Goal: Task Accomplishment & Management: Use online tool/utility

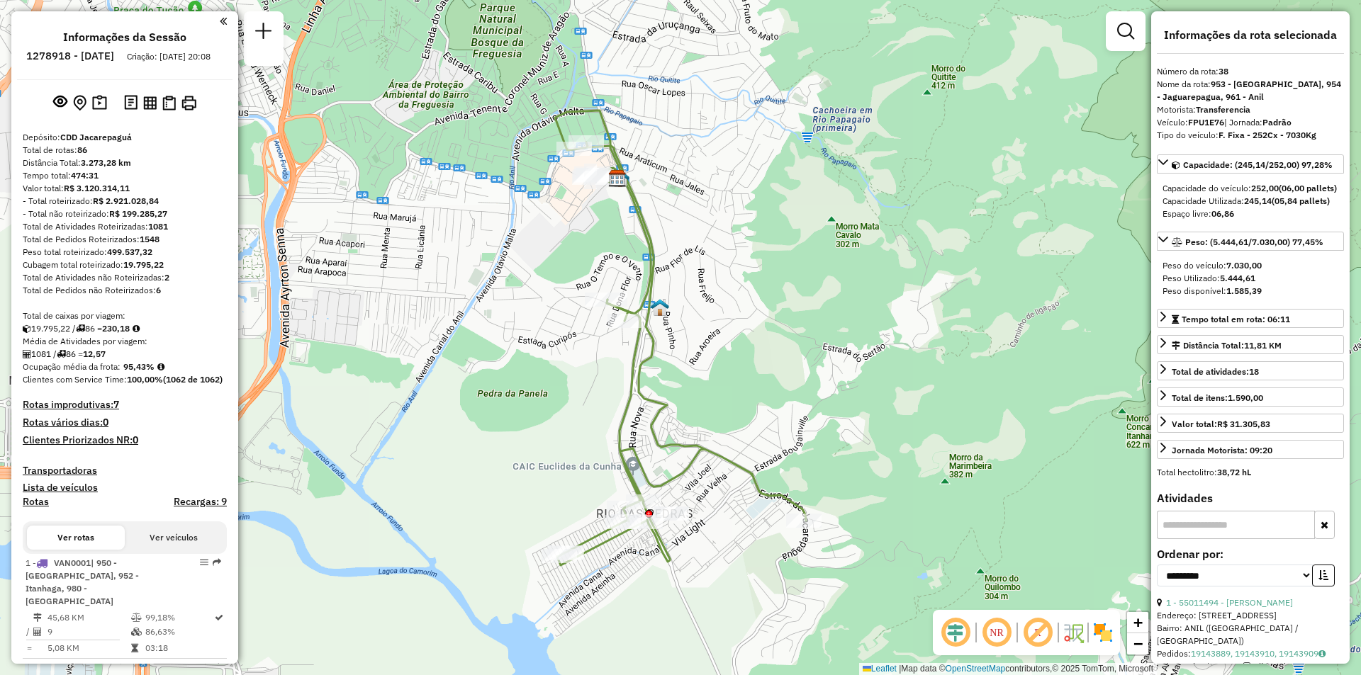
select select "**********"
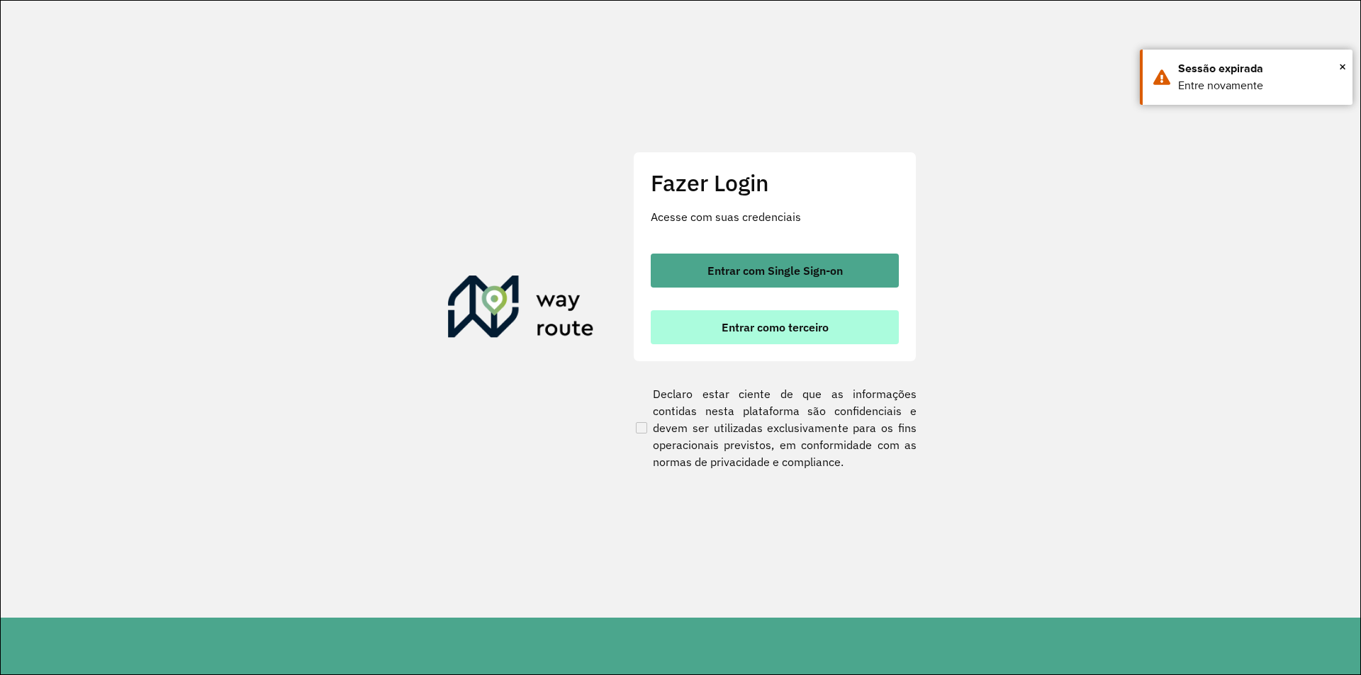
click at [781, 337] on button "Entrar como terceiro" at bounding box center [775, 327] width 248 height 34
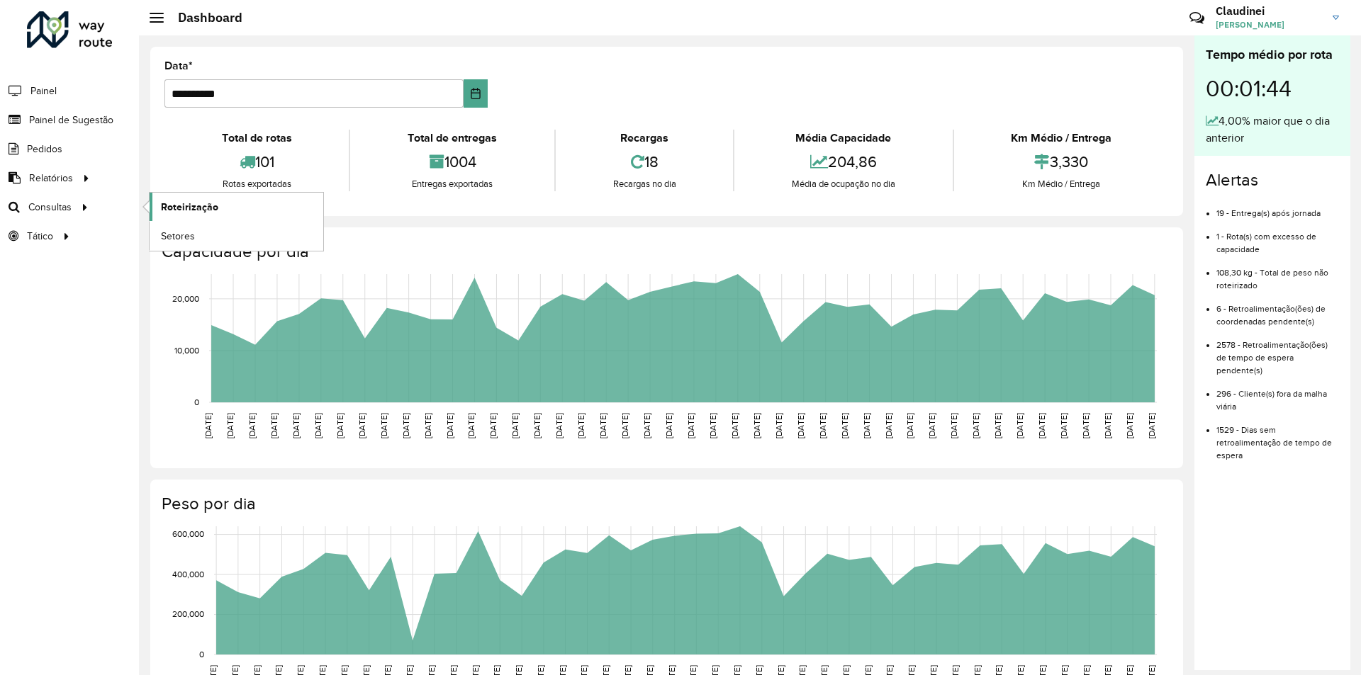
click at [189, 208] on span "Roteirização" at bounding box center [189, 207] width 57 height 15
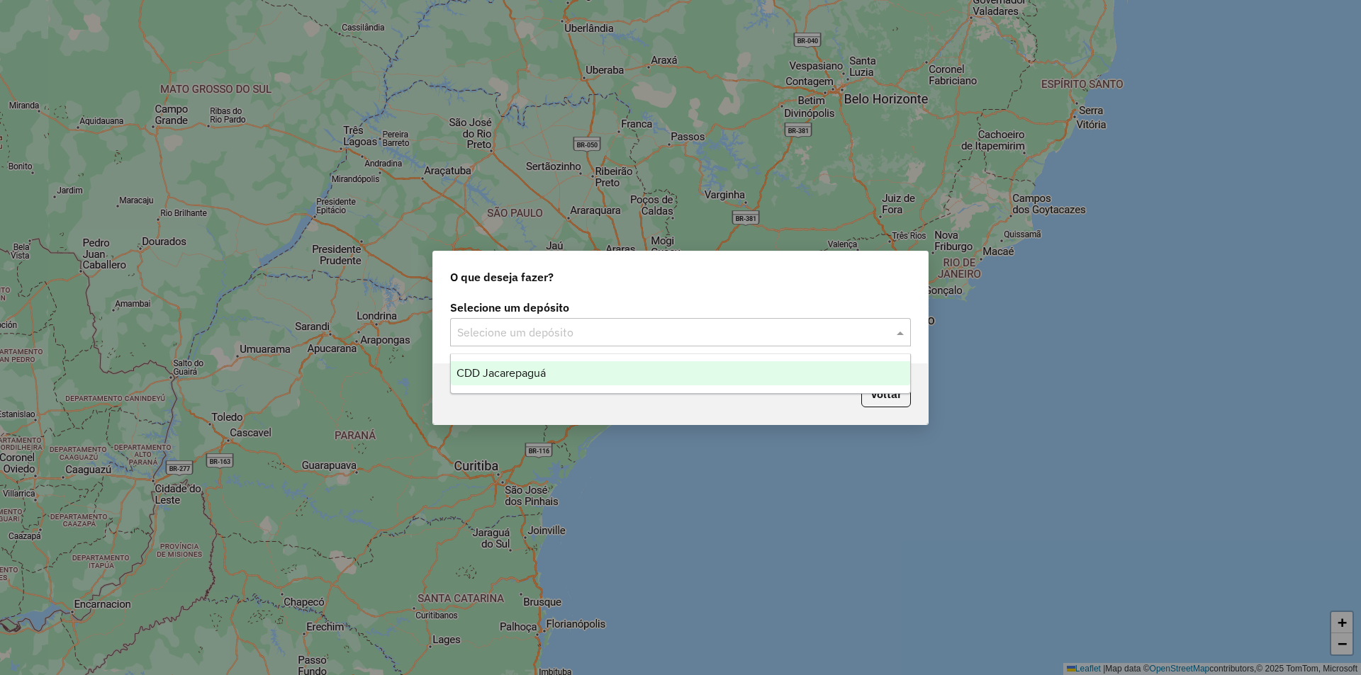
click at [904, 332] on span at bounding box center [902, 332] width 18 height 17
click at [716, 374] on div "CDD Jacarepaguá" at bounding box center [680, 373] width 459 height 24
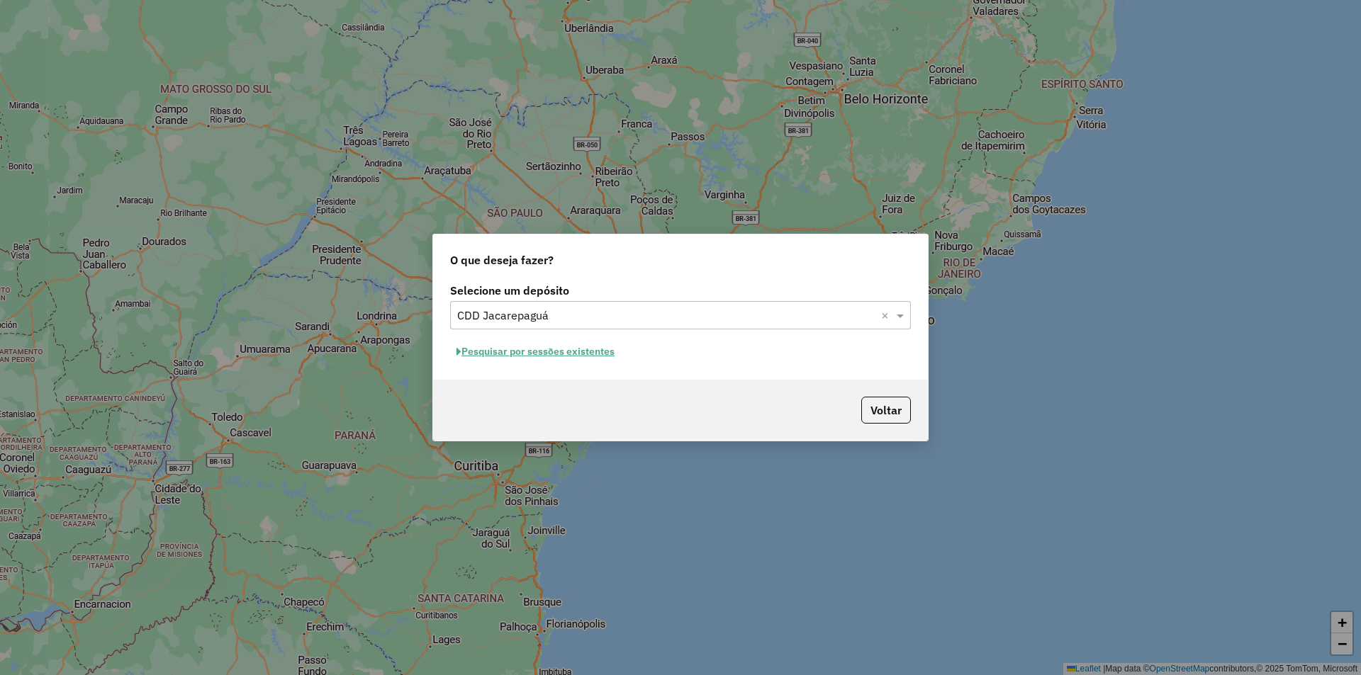
click at [561, 360] on button "Pesquisar por sessões existentes" at bounding box center [535, 352] width 171 height 22
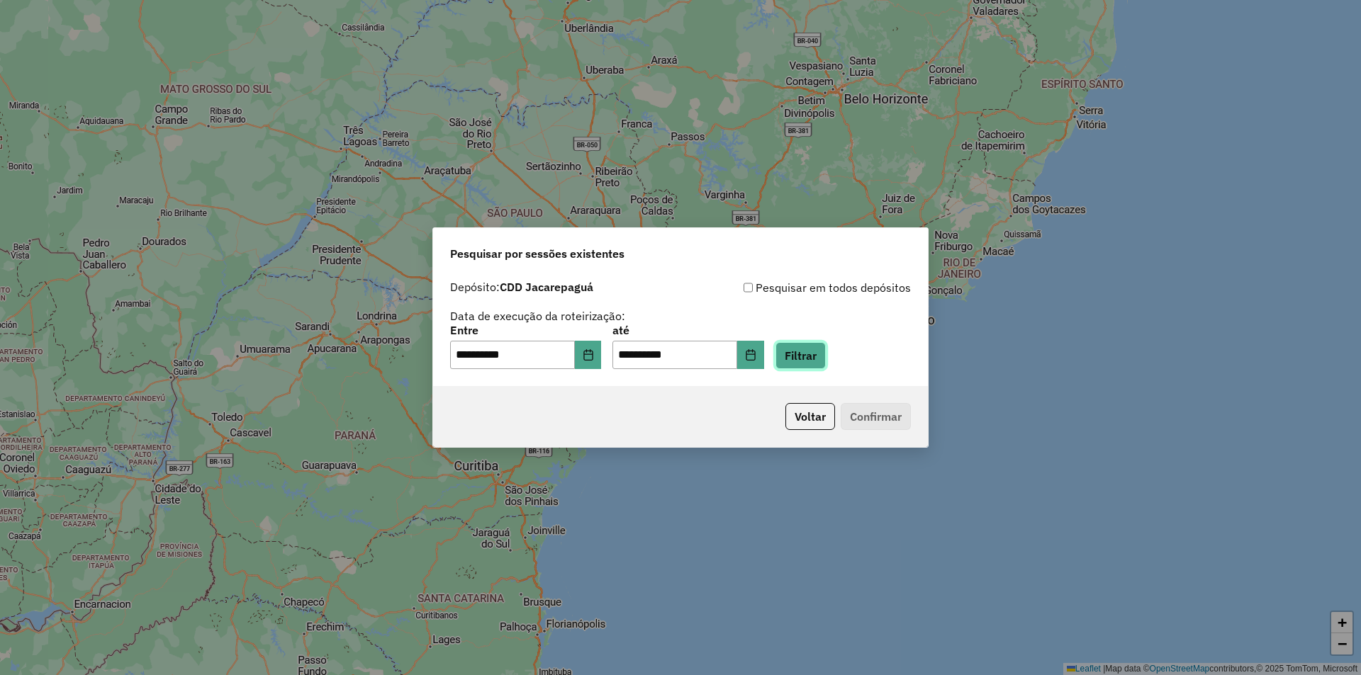
click at [826, 362] on button "Filtrar" at bounding box center [800, 355] width 50 height 27
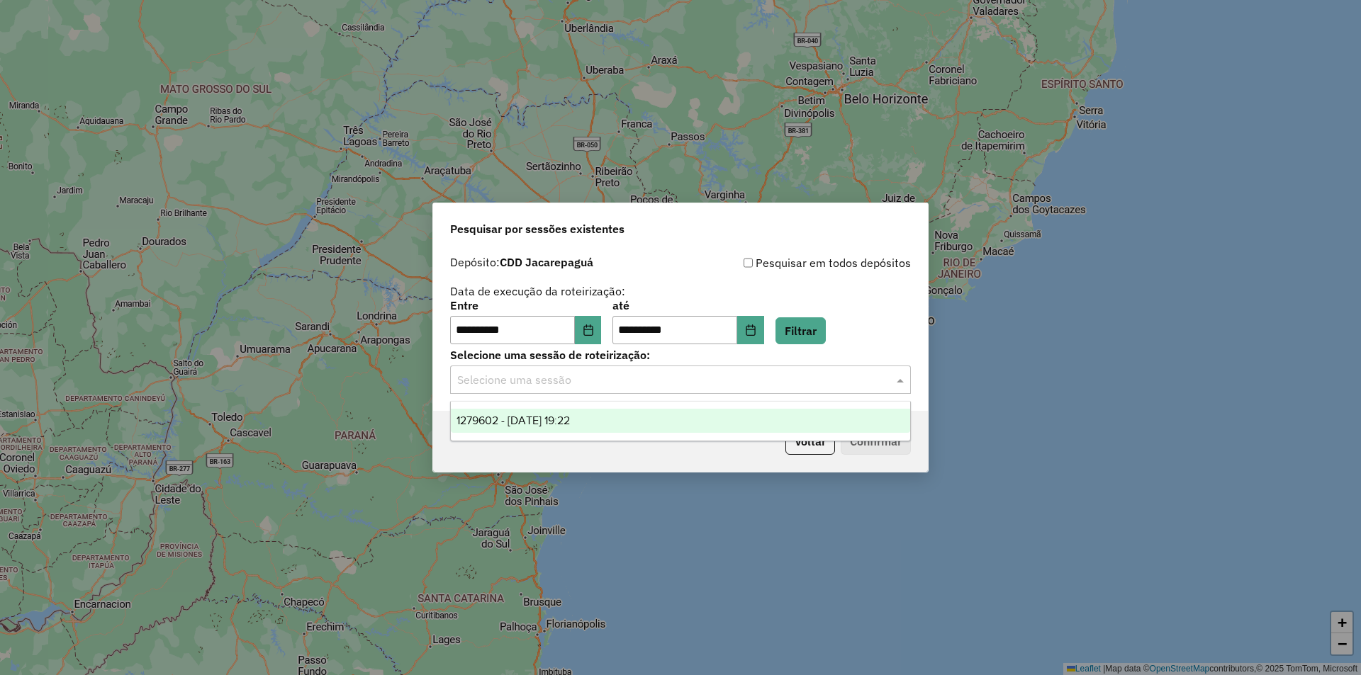
click at [570, 386] on input "text" at bounding box center [666, 380] width 418 height 17
click at [570, 418] on span "1279602 - 20/09/2025 19:22" at bounding box center [512, 421] width 113 height 12
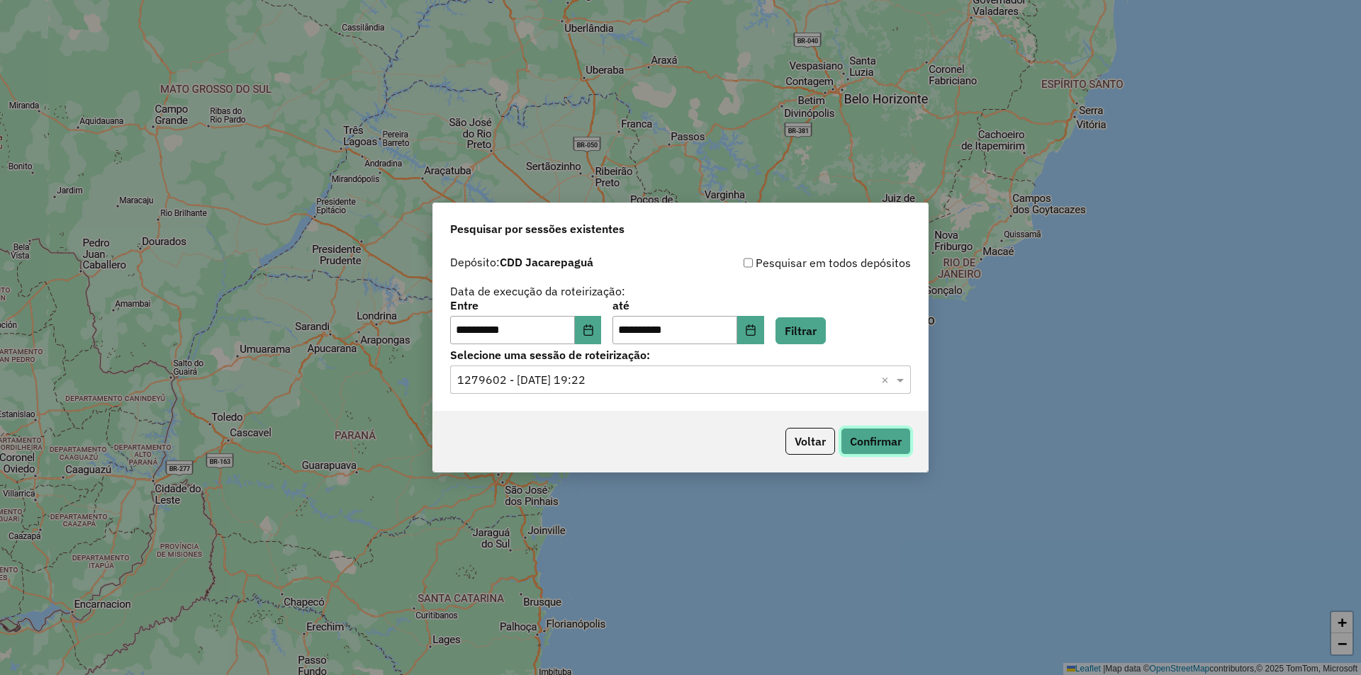
click at [859, 446] on button "Confirmar" at bounding box center [875, 441] width 70 height 27
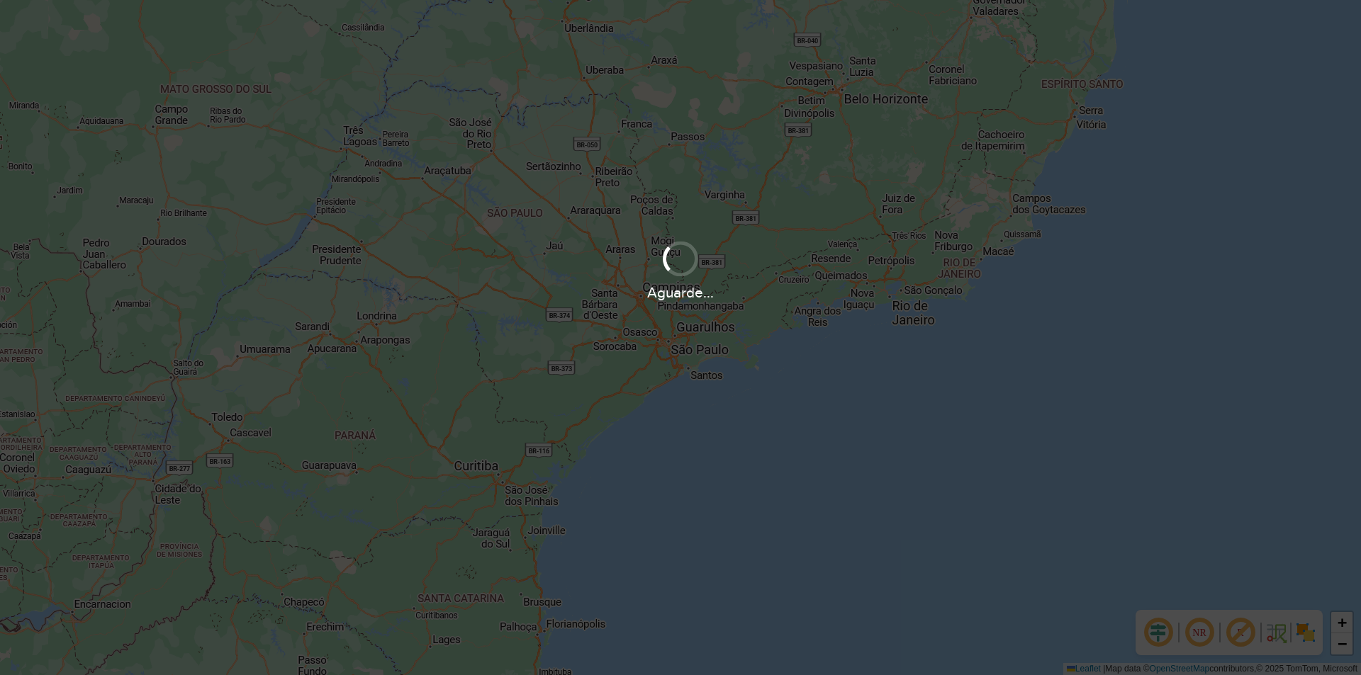
drag, startPoint x: 873, startPoint y: 437, endPoint x: 870, endPoint y: 458, distance: 21.4
click at [874, 441] on div "Aguarde..." at bounding box center [680, 337] width 1361 height 675
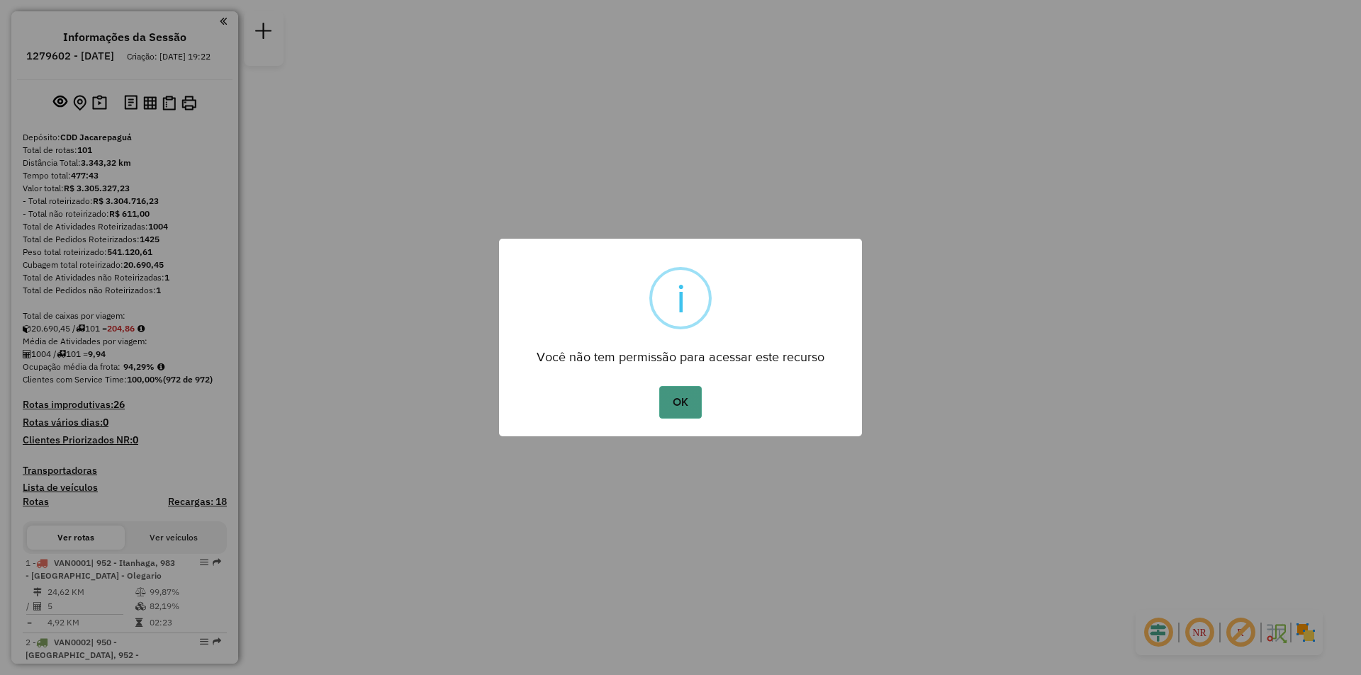
click at [687, 406] on button "OK" at bounding box center [680, 402] width 42 height 33
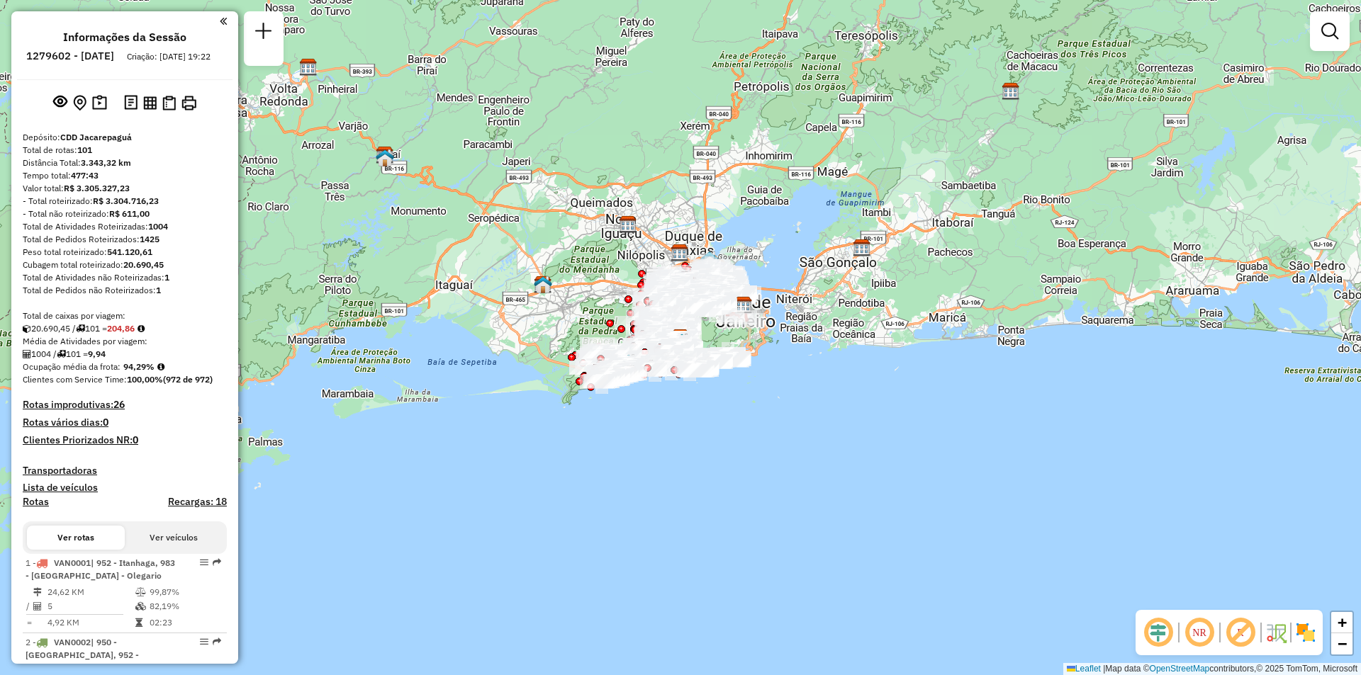
scroll to position [3550, 0]
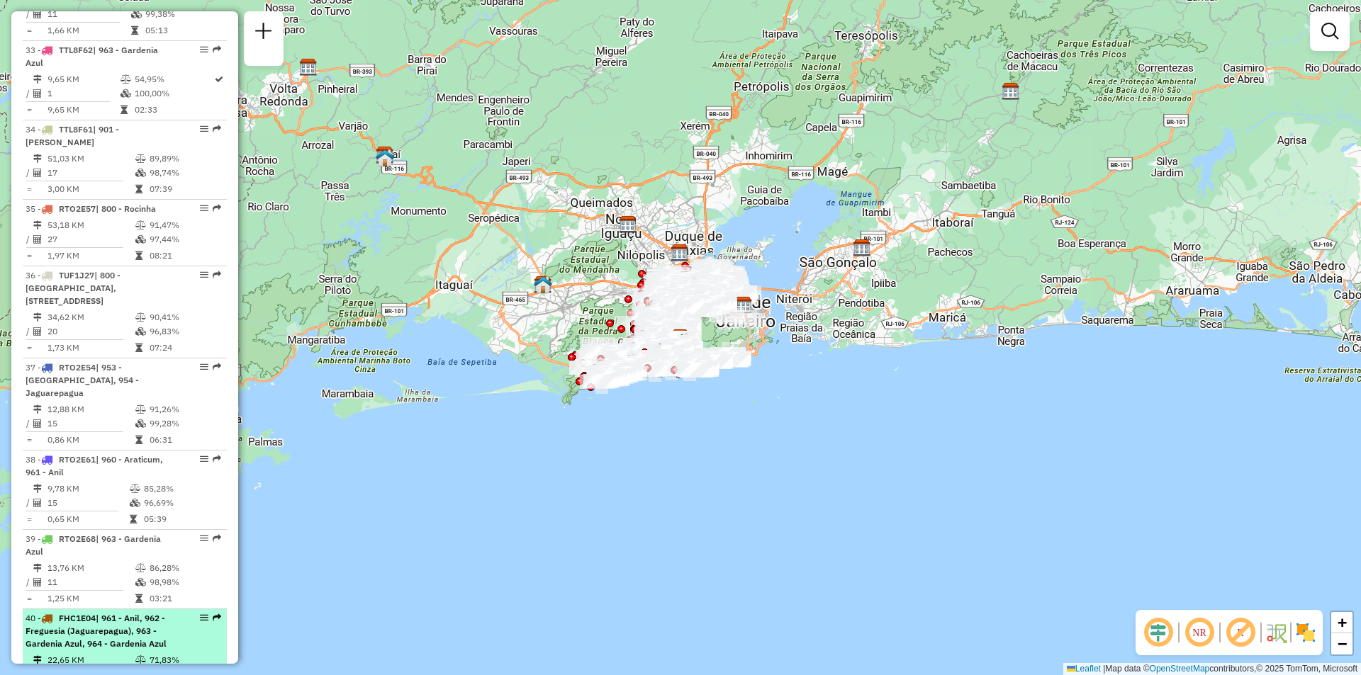
click at [218, 612] on div "40 - FHC1E04 | 961 - Anil, 962 - Freguesia (Jaguarepagua), 963 - Gardenia Azul,…" at bounding box center [125, 631] width 198 height 38
select select "**********"
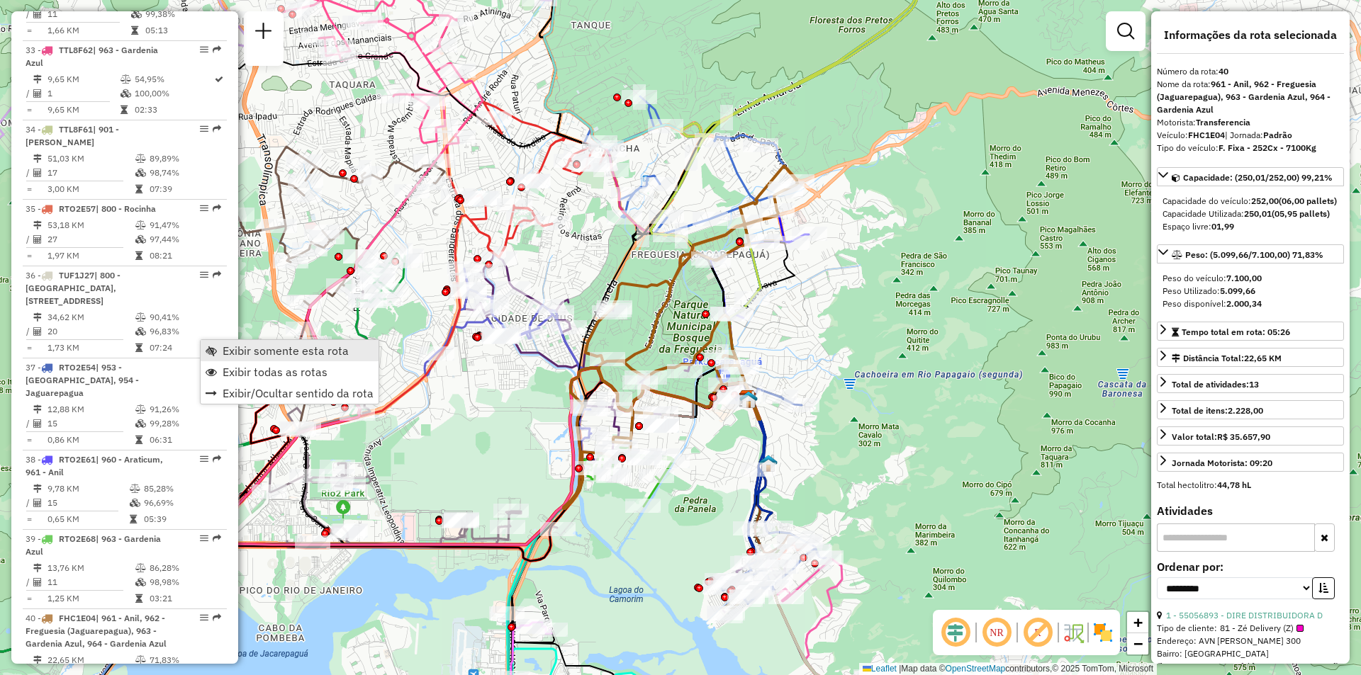
click at [232, 347] on span "Exibir somente esta rota" at bounding box center [286, 350] width 126 height 11
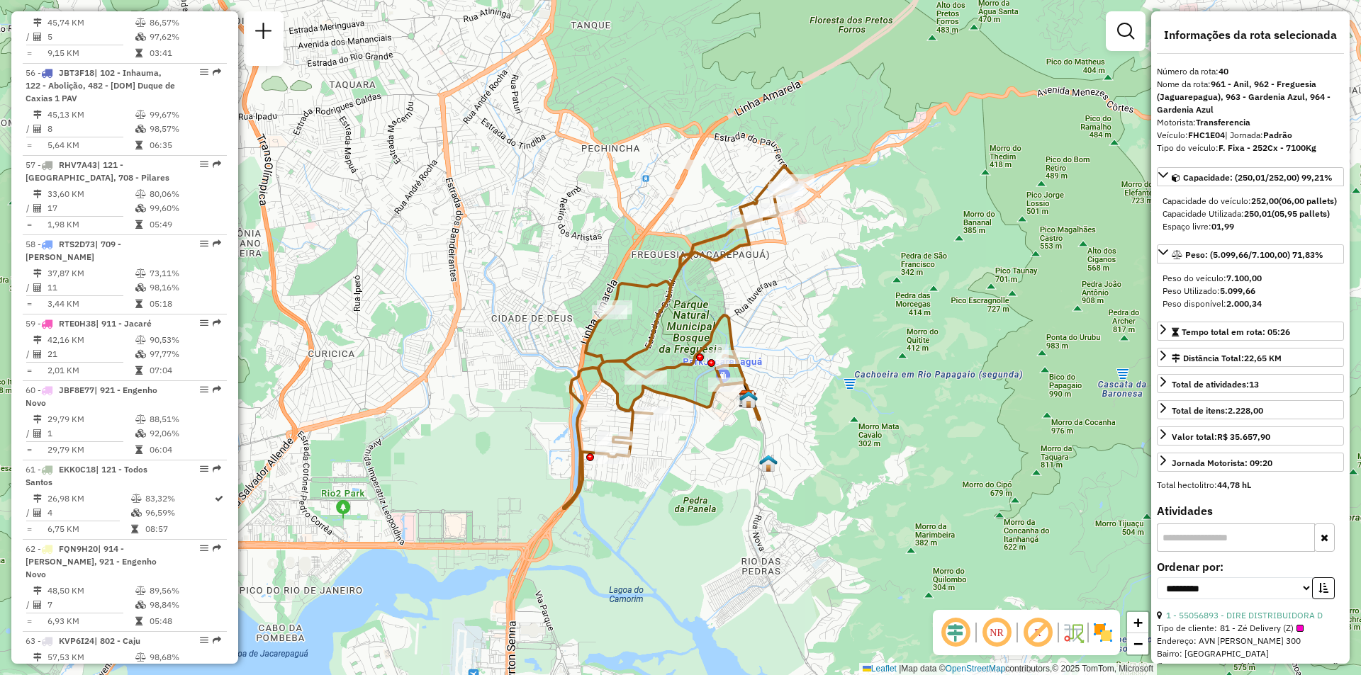
scroll to position [3312, 0]
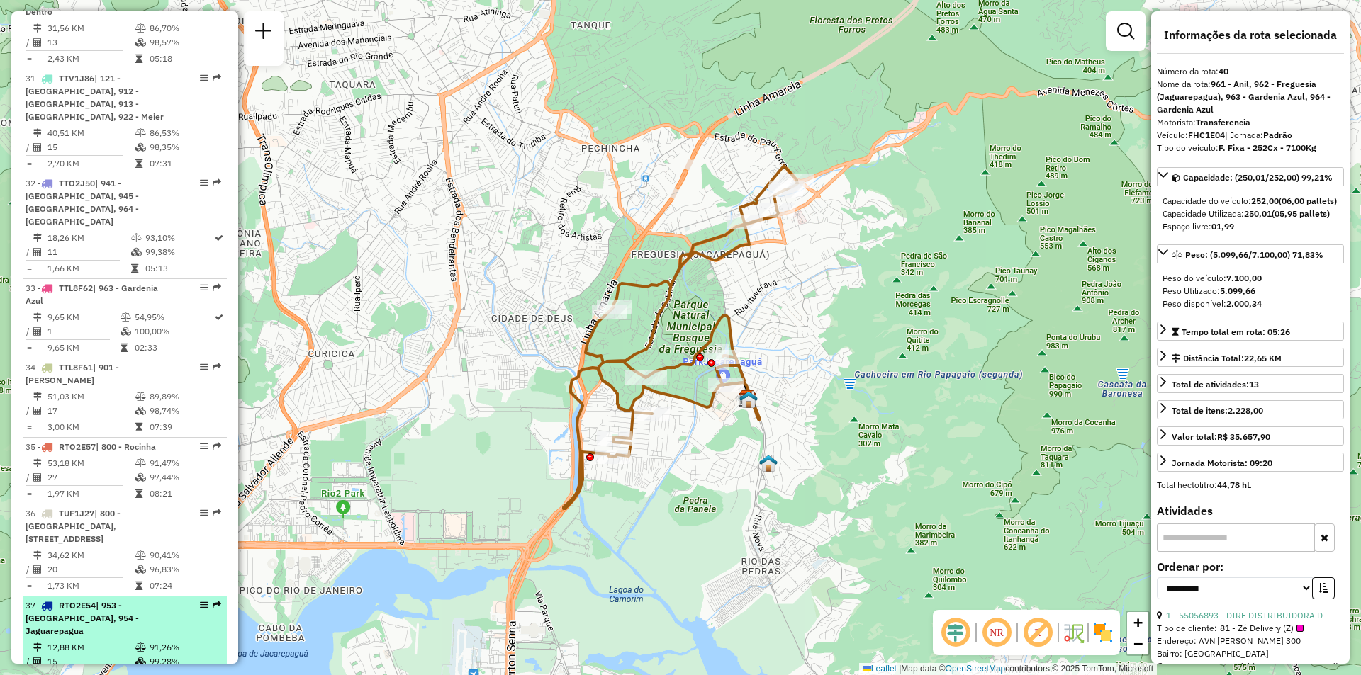
click at [219, 600] on div "37 - RTO2E54 | 953 - [GEOGRAPHIC_DATA], 954 - [GEOGRAPHIC_DATA]" at bounding box center [125, 619] width 198 height 38
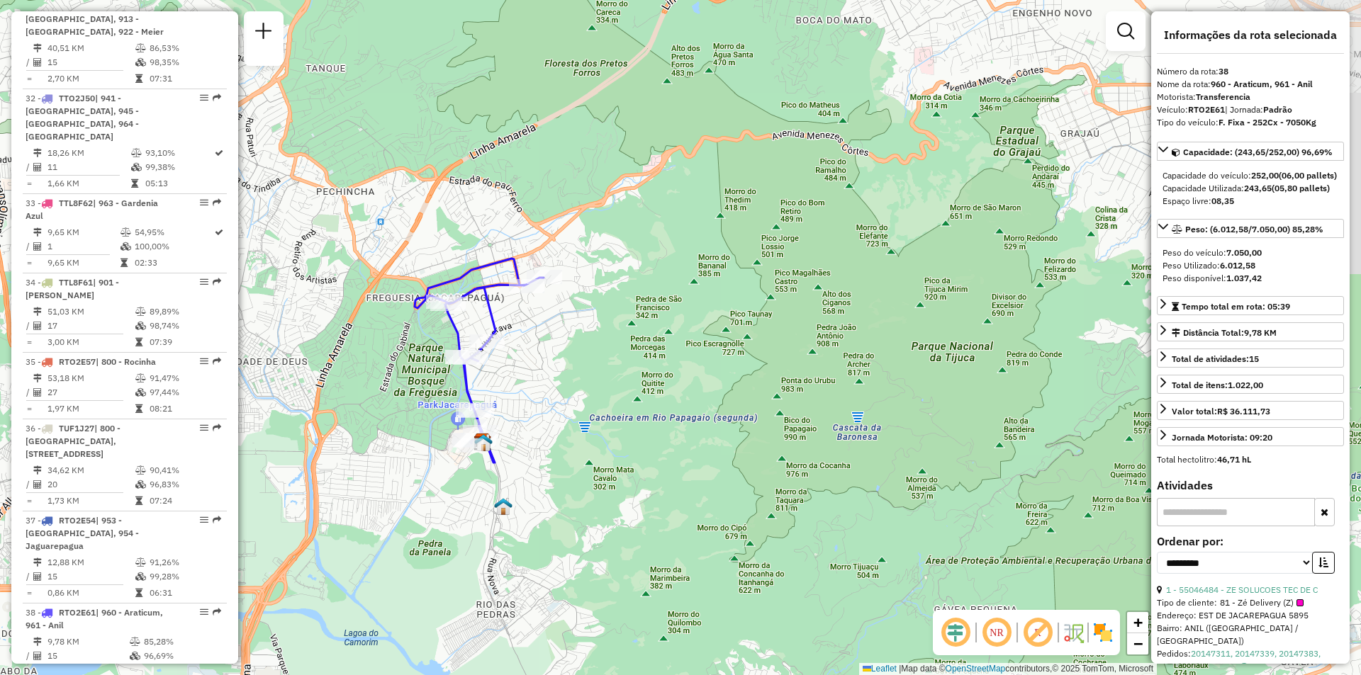
scroll to position [3472, 0]
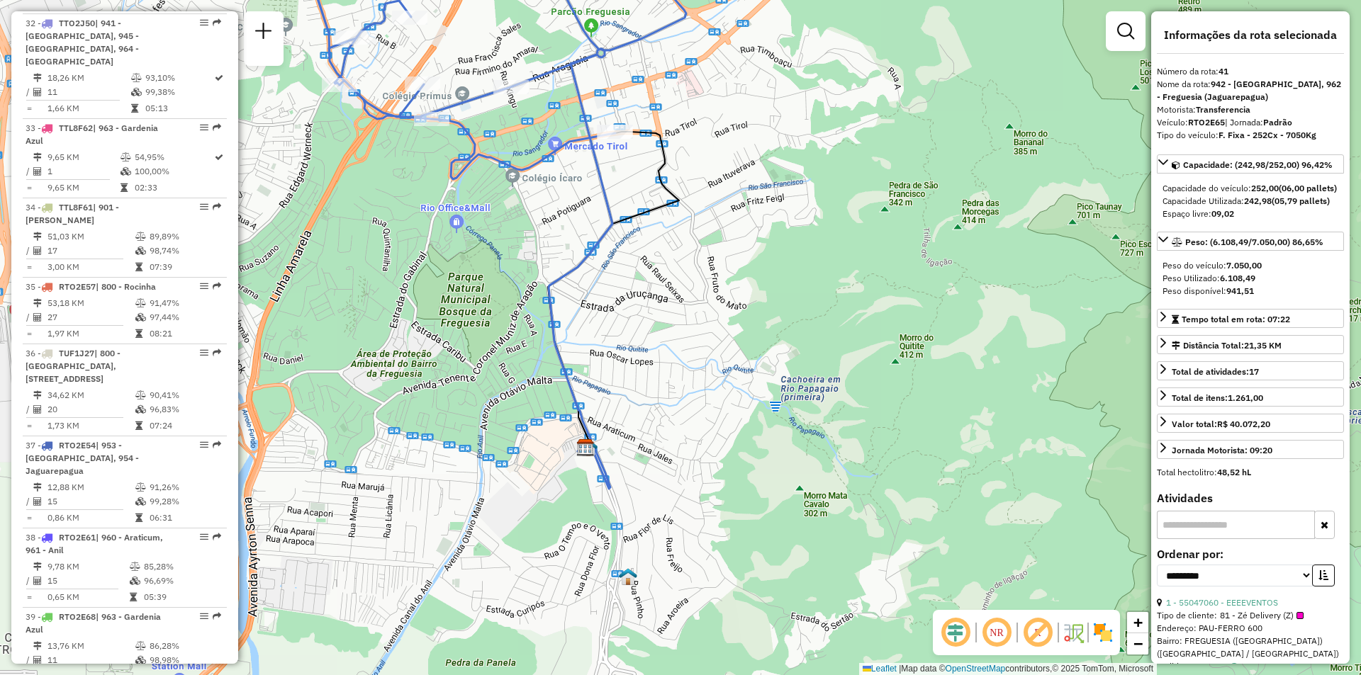
drag, startPoint x: 678, startPoint y: 447, endPoint x: 485, endPoint y: 272, distance: 260.4
click at [485, 272] on div "Janela de atendimento Grade de atendimento Capacidade Transportadoras Veículos …" at bounding box center [680, 337] width 1361 height 675
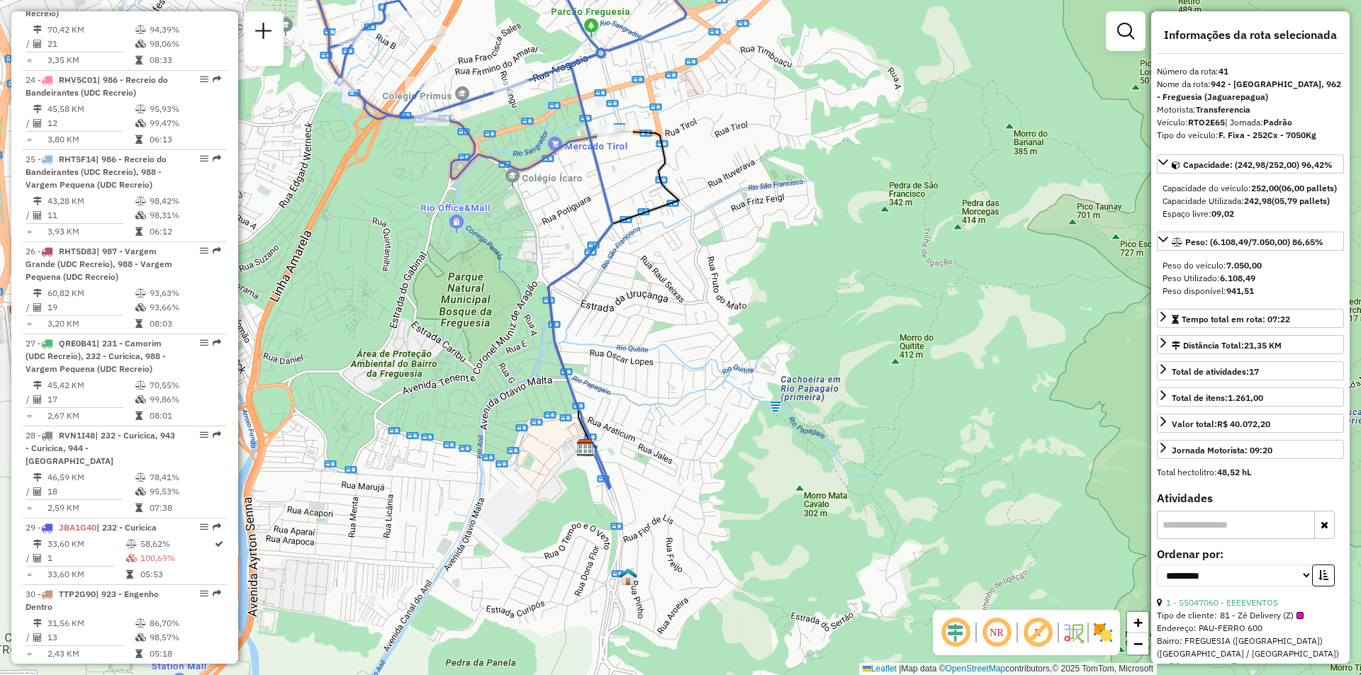
scroll to position [3220, 0]
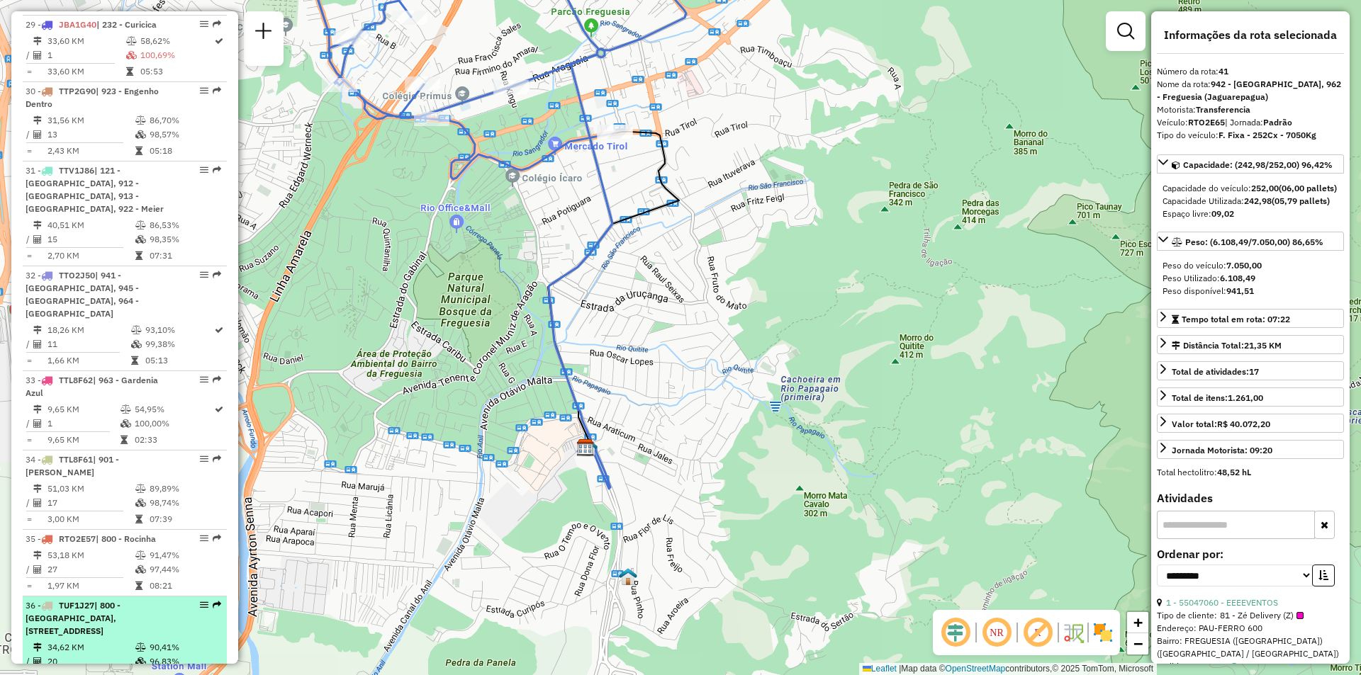
click at [213, 601] on em at bounding box center [217, 605] width 9 height 9
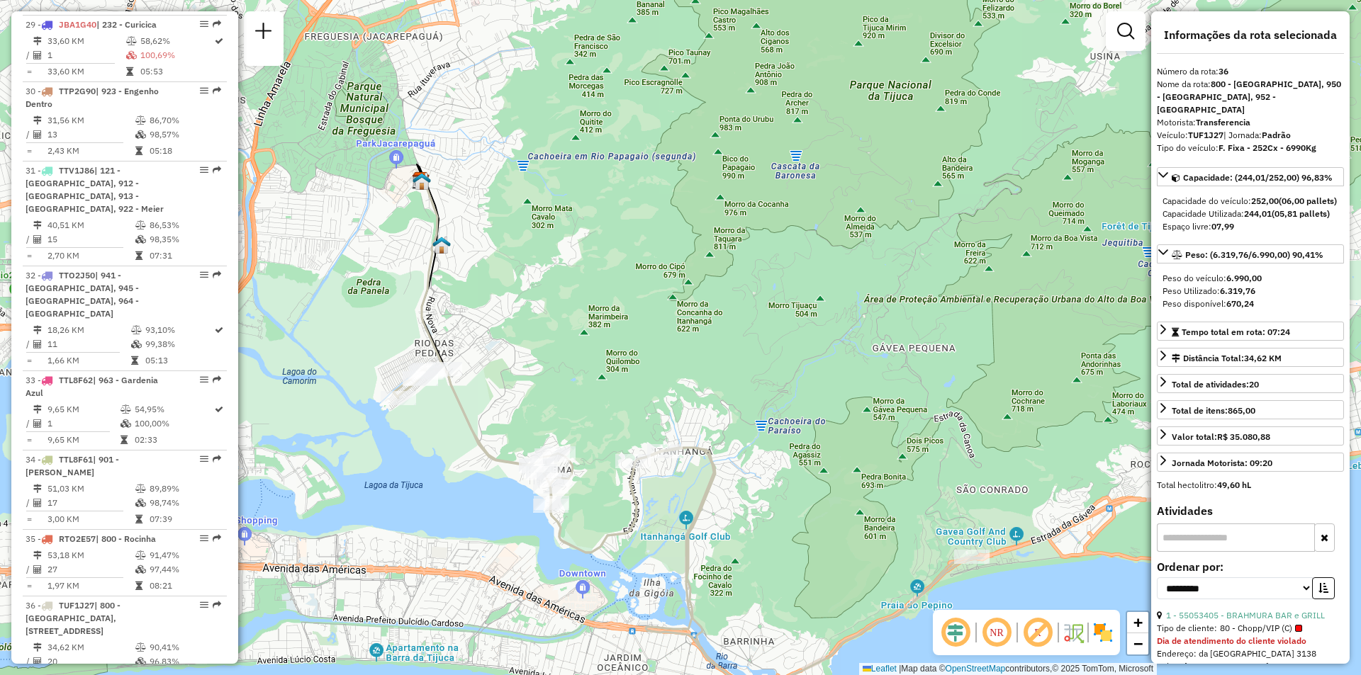
drag, startPoint x: 426, startPoint y: 315, endPoint x: 434, endPoint y: 403, distance: 88.3
click at [434, 403] on div "Janela de atendimento Grade de atendimento Capacidade Transportadoras Veículos …" at bounding box center [680, 337] width 1361 height 675
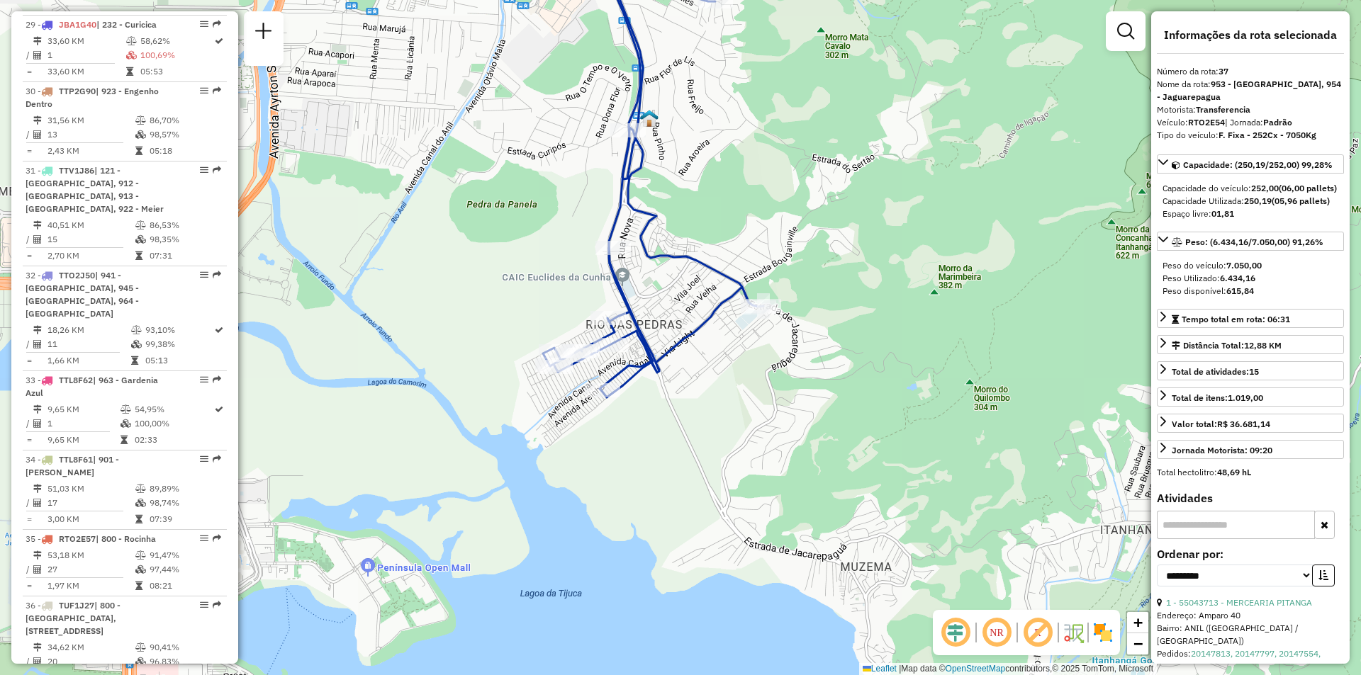
drag, startPoint x: 609, startPoint y: 493, endPoint x: 582, endPoint y: 332, distance: 163.1
click at [582, 332] on div "Janela de atendimento Grade de atendimento Capacidade Transportadoras Veículos …" at bounding box center [680, 337] width 1361 height 675
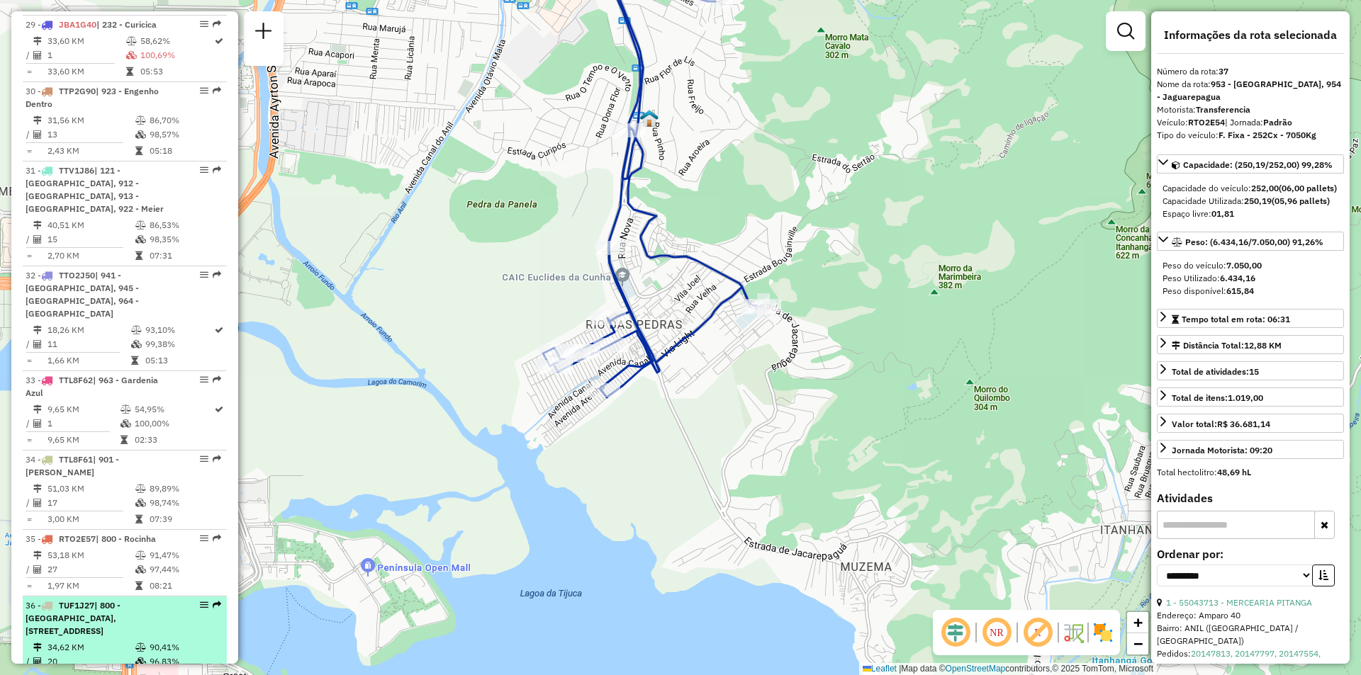
click at [213, 601] on em at bounding box center [217, 605] width 9 height 9
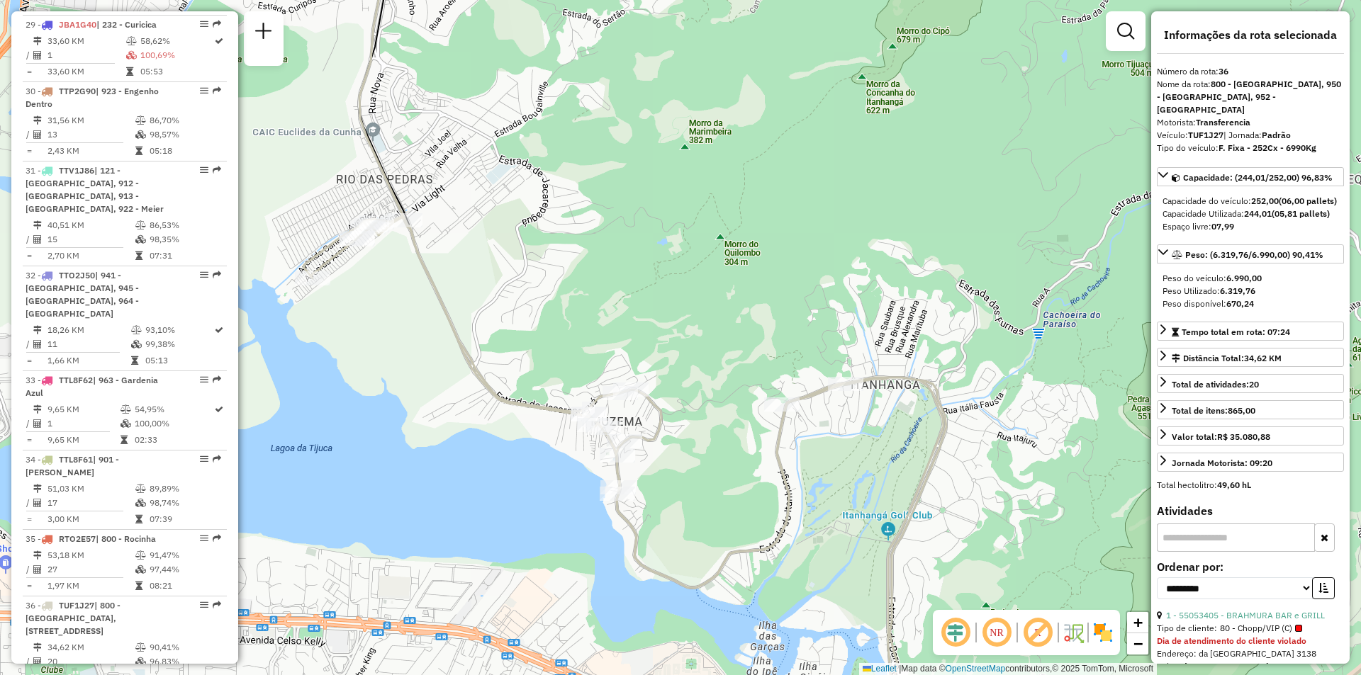
drag, startPoint x: 681, startPoint y: 494, endPoint x: 790, endPoint y: 567, distance: 131.3
click at [793, 567] on icon at bounding box center [893, 498] width 1180 height 564
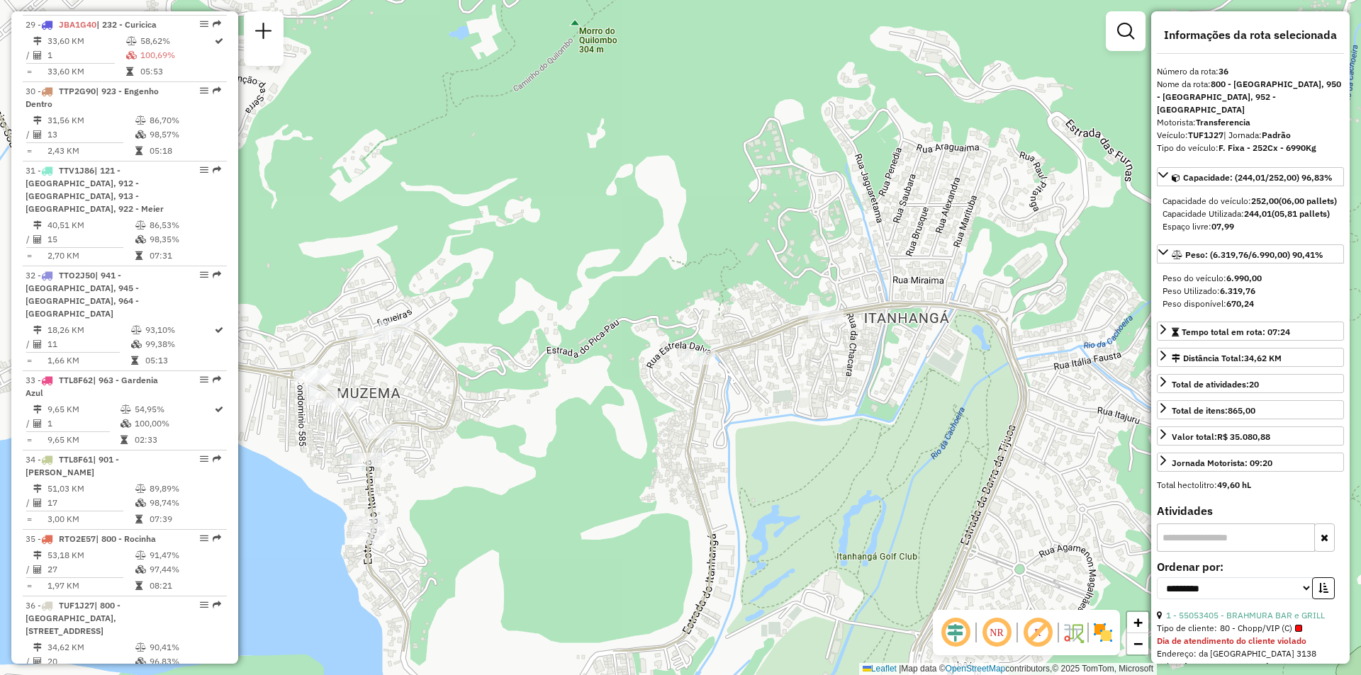
drag, startPoint x: 874, startPoint y: 502, endPoint x: 901, endPoint y: 414, distance: 91.9
click at [901, 414] on div "Janela de atendimento Grade de atendimento Capacidade Transportadoras Veículos …" at bounding box center [680, 337] width 1361 height 675
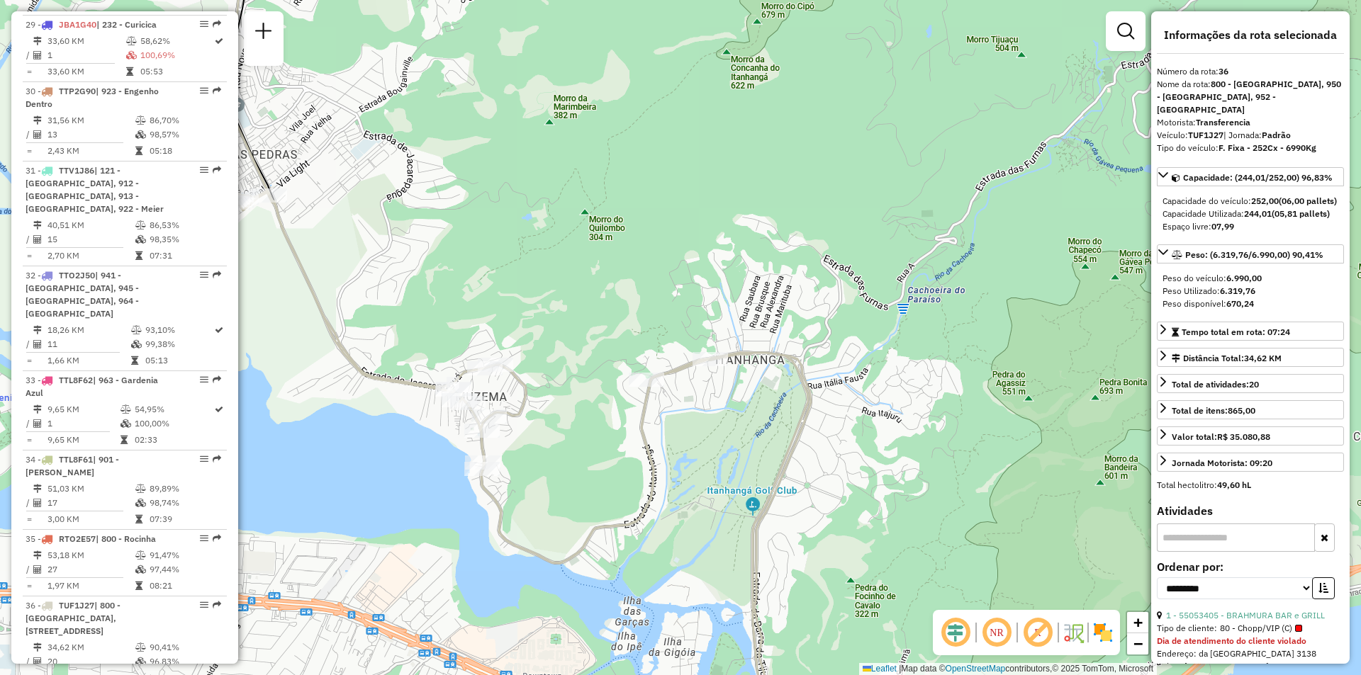
drag, startPoint x: 453, startPoint y: 217, endPoint x: 446, endPoint y: 255, distance: 38.9
click at [446, 255] on div "Janela de atendimento Grade de atendimento Capacidade Transportadoras Veículos …" at bounding box center [680, 337] width 1361 height 675
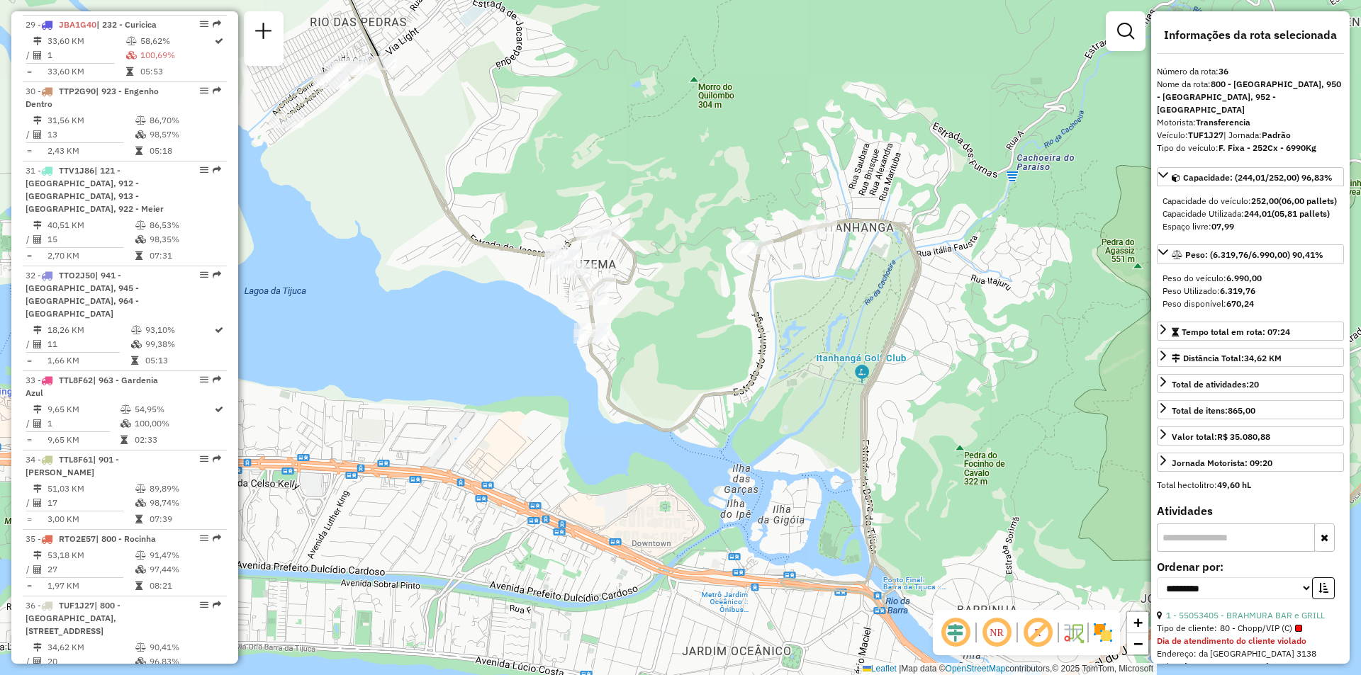
drag, startPoint x: 539, startPoint y: 292, endPoint x: 647, endPoint y: 158, distance: 171.9
click at [647, 158] on div "Janela de atendimento Grade de atendimento Capacidade Transportadoras Veículos …" at bounding box center [680, 337] width 1361 height 675
